Goal: Find specific fact: Find specific fact

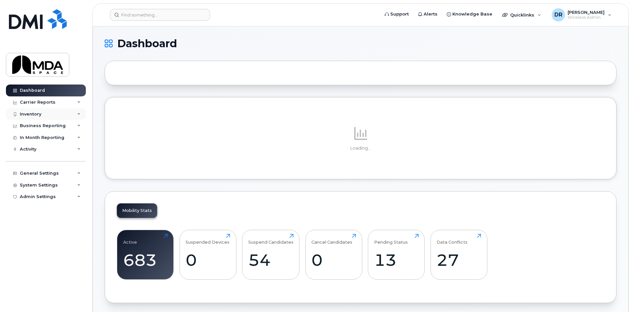
click at [44, 111] on div "Inventory" at bounding box center [46, 114] width 80 height 12
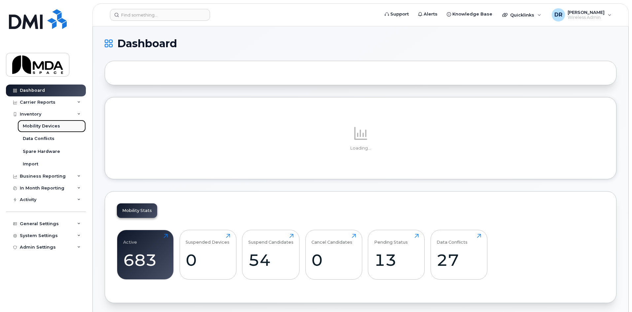
click at [41, 121] on link "Mobility Devices" at bounding box center [52, 126] width 68 height 13
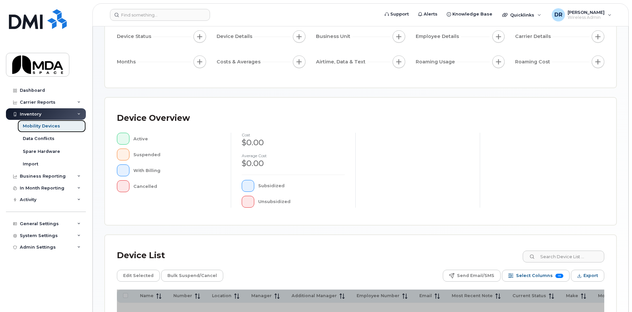
scroll to position [132, 0]
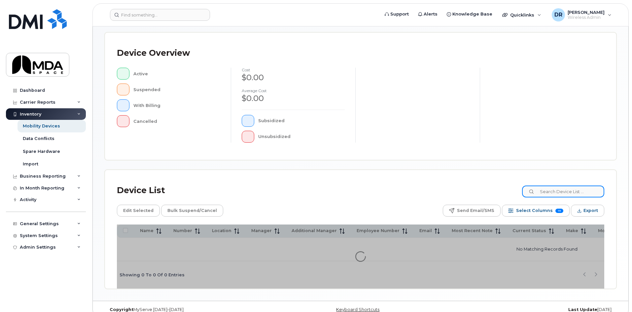
click at [577, 195] on input at bounding box center [563, 192] width 82 height 12
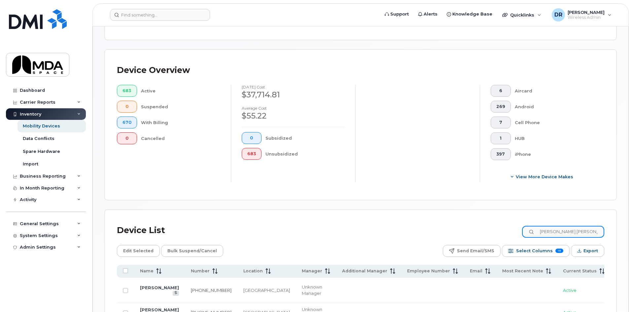
scroll to position [144, 0]
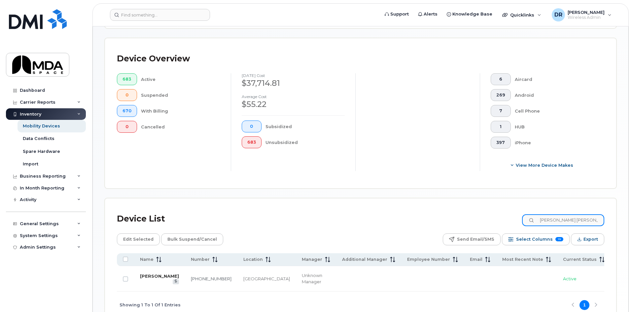
type input "kevin wh"
click at [144, 275] on link "[PERSON_NAME]" at bounding box center [159, 275] width 39 height 5
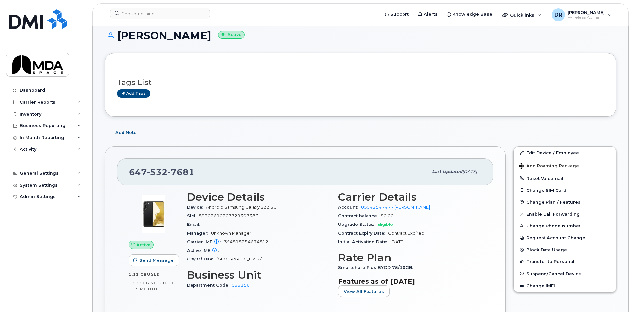
scroll to position [33, 0]
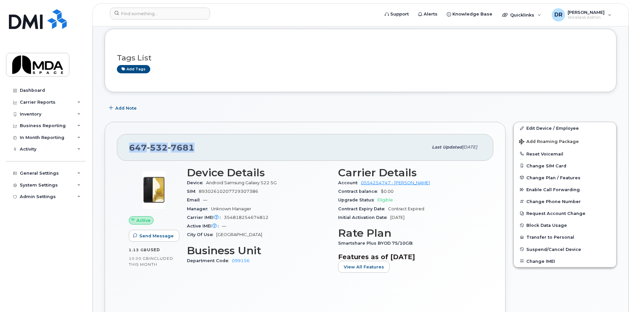
drag, startPoint x: 201, startPoint y: 146, endPoint x: 130, endPoint y: 144, distance: 71.7
click at [130, 144] on div "[PHONE_NUMBER]" at bounding box center [278, 147] width 299 height 14
copy span "[PHONE_NUMBER]"
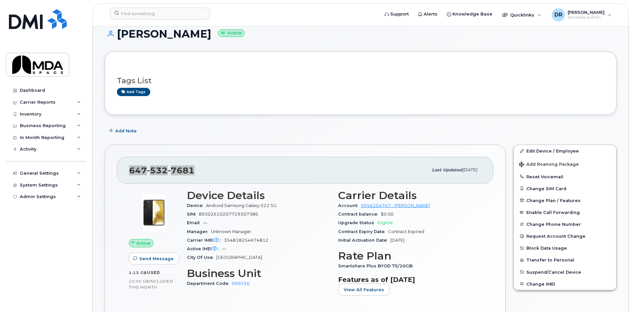
scroll to position [0, 0]
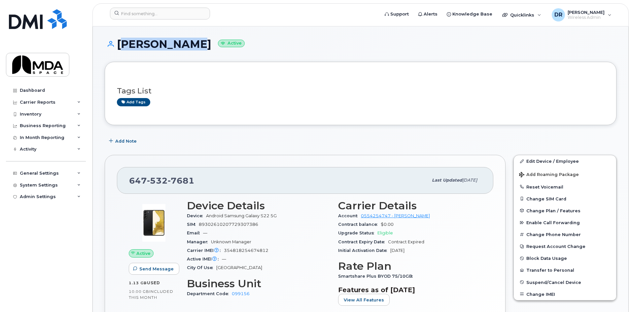
drag, startPoint x: 186, startPoint y: 44, endPoint x: 119, endPoint y: 45, distance: 67.1
click at [119, 45] on h1 "[PERSON_NAME] Active" at bounding box center [361, 44] width 512 height 12
copy h1 "[PERSON_NAME]"
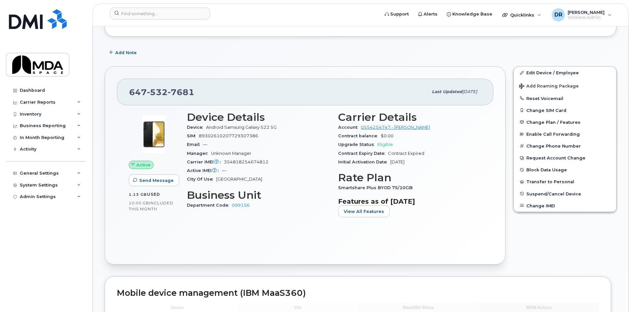
scroll to position [132, 0]
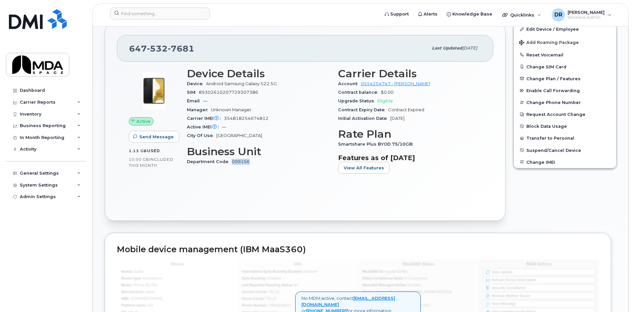
drag, startPoint x: 245, startPoint y: 162, endPoint x: 232, endPoint y: 163, distance: 13.3
click at [232, 163] on div "Department Code 099156" at bounding box center [258, 162] width 143 height 9
copy link "099156"
